Goal: Check status: Check status

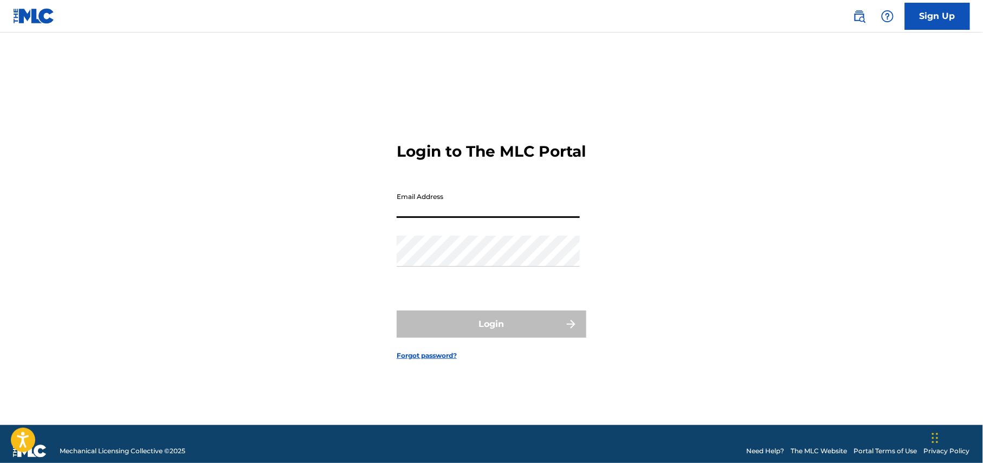
click at [486, 217] on input "Email Address" at bounding box center [488, 202] width 183 height 31
type input "[EMAIL_ADDRESS][DOMAIN_NAME]"
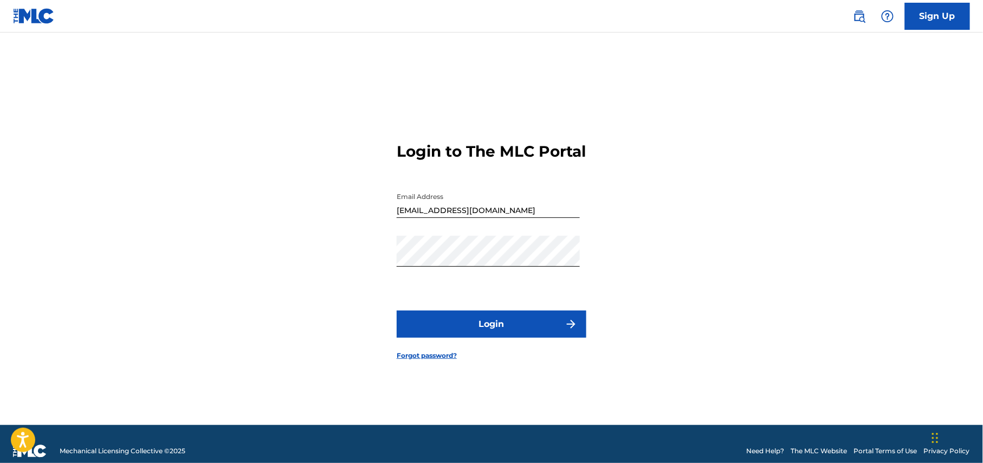
click at [538, 335] on button "Login" at bounding box center [492, 324] width 190 height 27
click at [306, 263] on div "Login to The MLC Portal Email Address [EMAIL_ADDRESS][DOMAIN_NAME] Password Log…" at bounding box center [491, 242] width 759 height 365
click at [480, 332] on button "Login" at bounding box center [492, 324] width 190 height 27
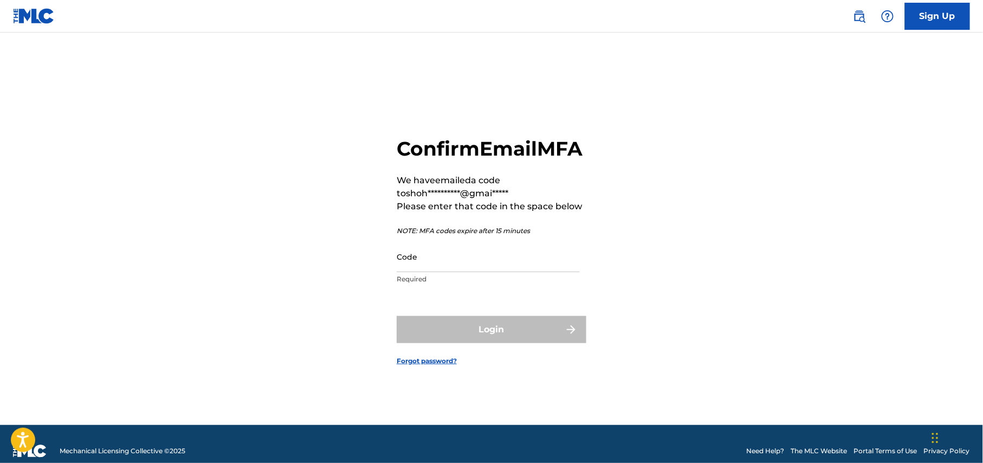
click at [449, 272] on input "Code" at bounding box center [488, 256] width 183 height 31
paste input "767471"
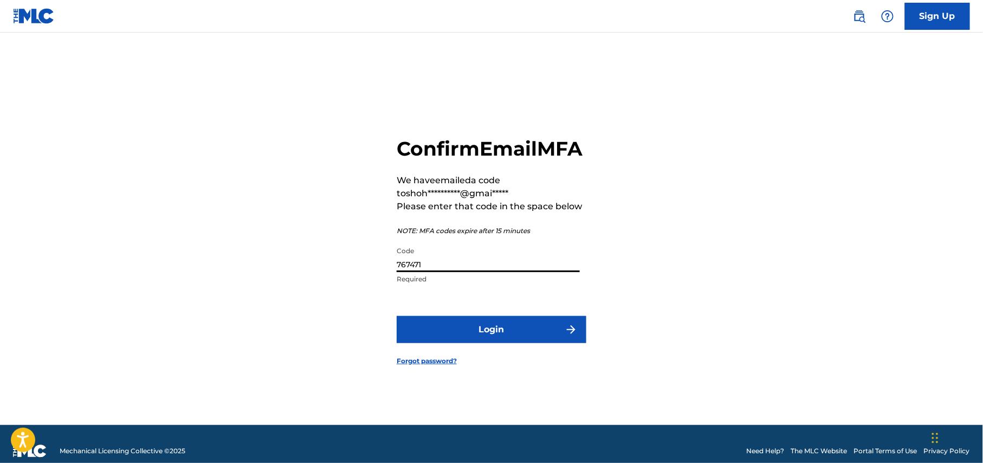
type input "767471"
click at [460, 341] on button "Login" at bounding box center [492, 329] width 190 height 27
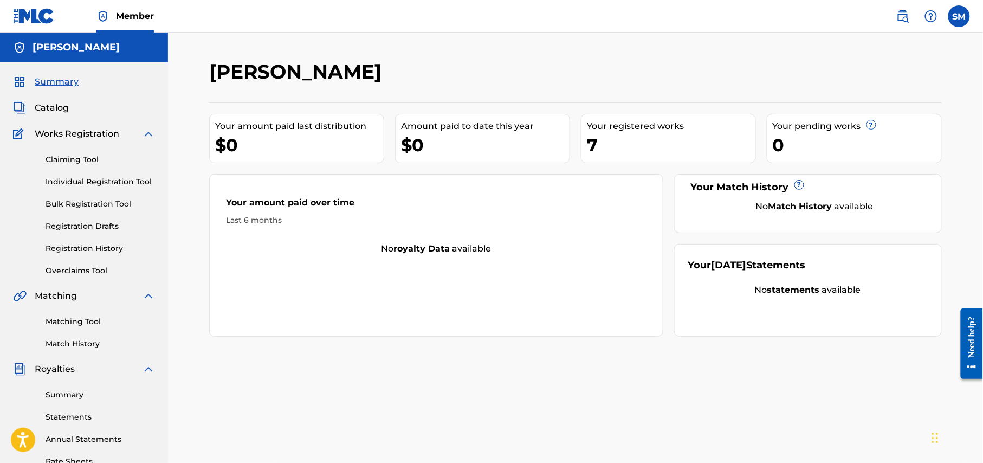
click at [48, 102] on span "Catalog" at bounding box center [52, 107] width 34 height 13
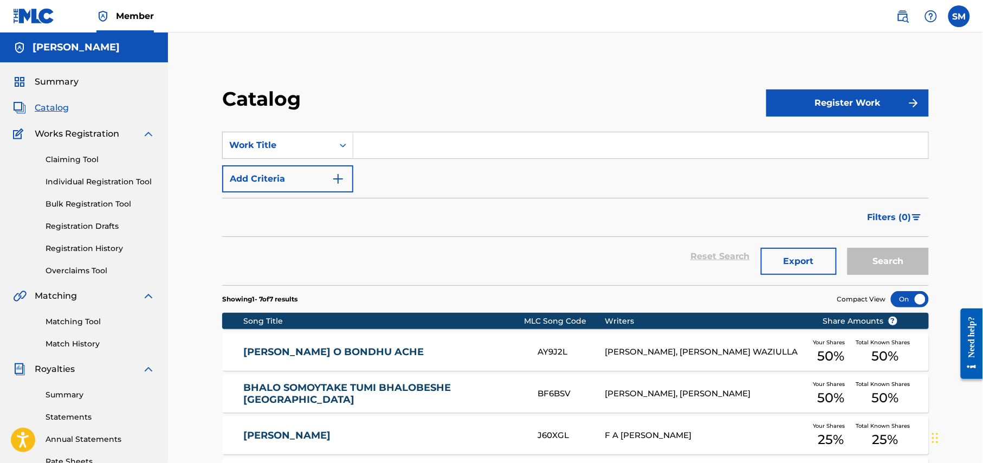
click at [65, 80] on span "Summary" at bounding box center [57, 81] width 44 height 13
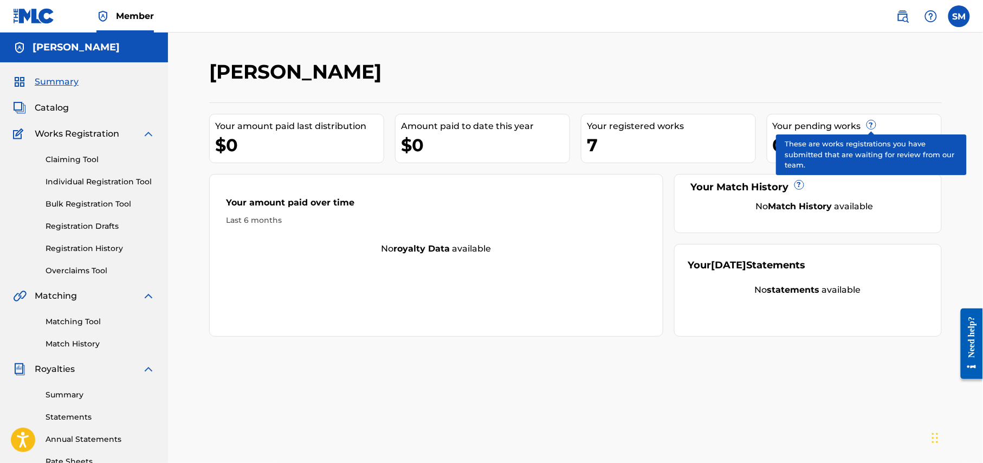
click at [74, 249] on link "Registration History" at bounding box center [100, 248] width 109 height 11
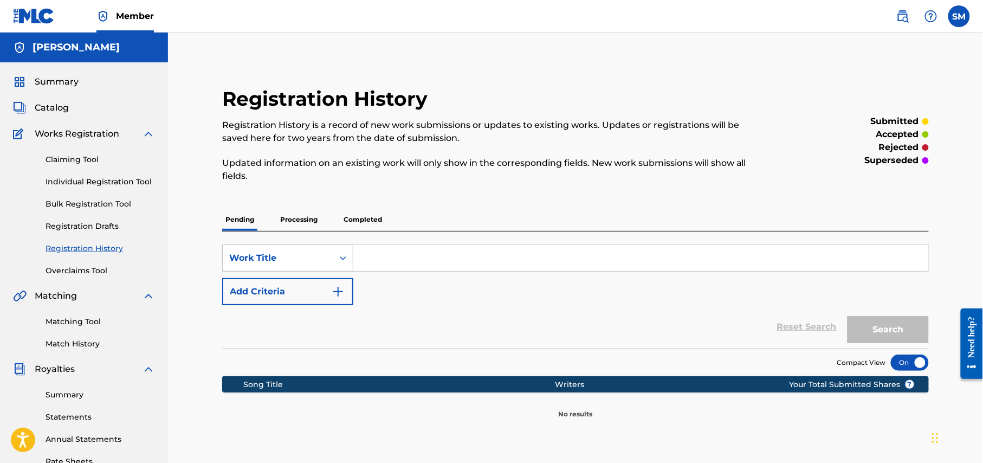
scroll to position [144, 0]
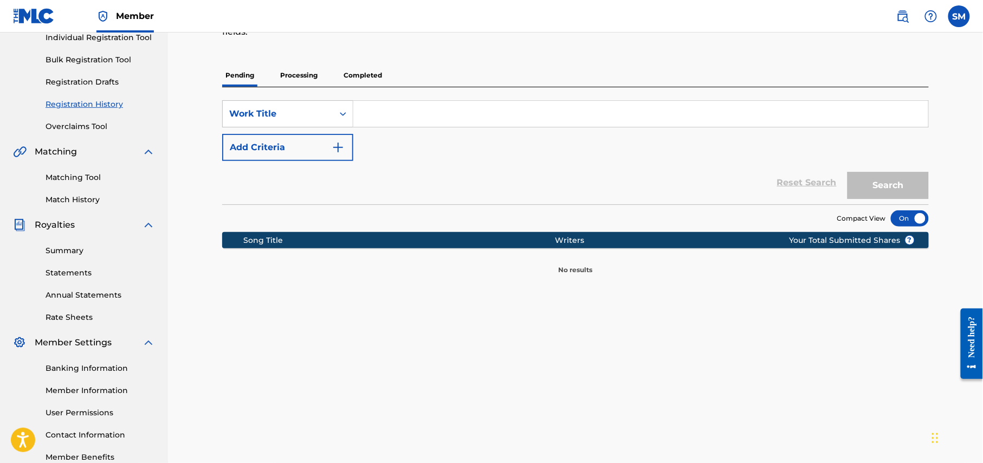
click at [365, 74] on p "Completed" at bounding box center [362, 75] width 45 height 23
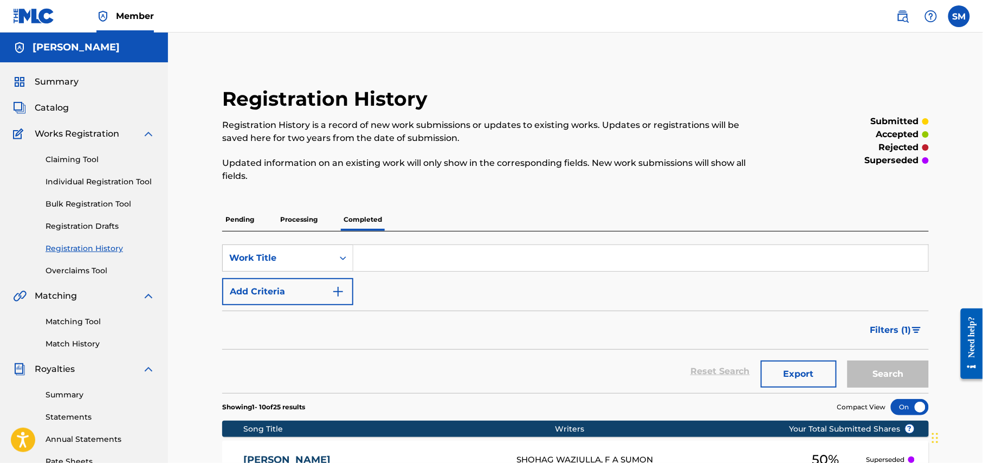
click at [292, 215] on p "Processing" at bounding box center [299, 219] width 44 height 23
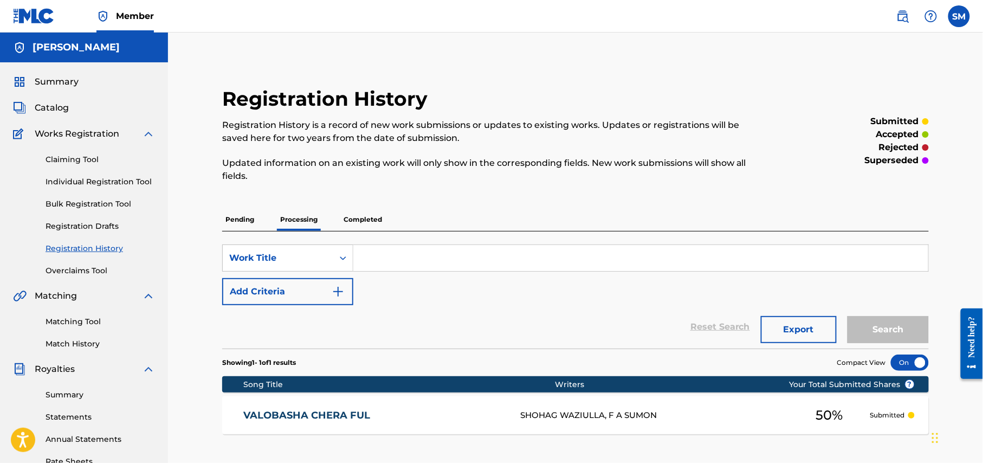
scroll to position [144, 0]
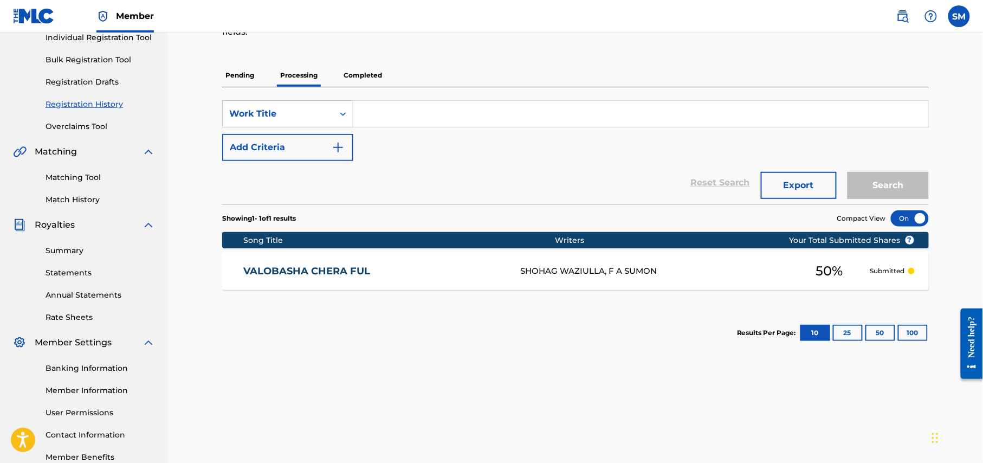
click at [239, 76] on p "Pending" at bounding box center [239, 75] width 35 height 23
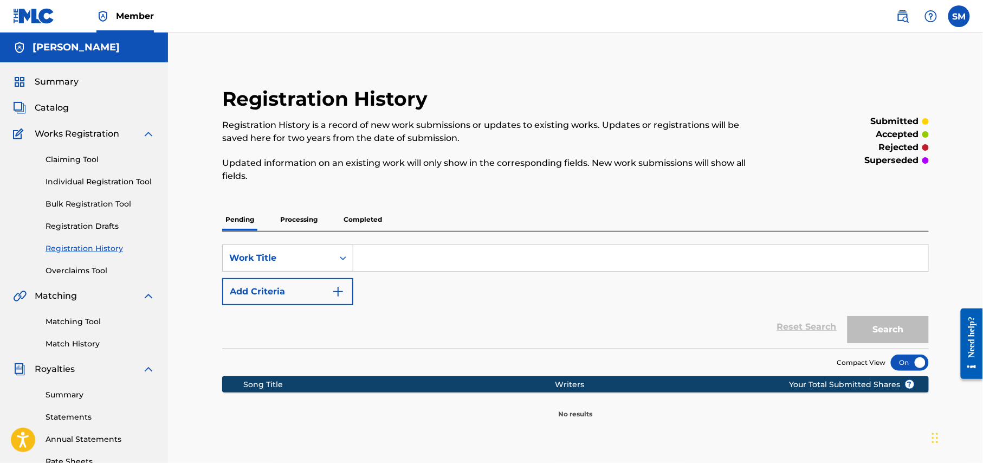
click at [57, 109] on span "Catalog" at bounding box center [52, 107] width 34 height 13
